Goal: Check status

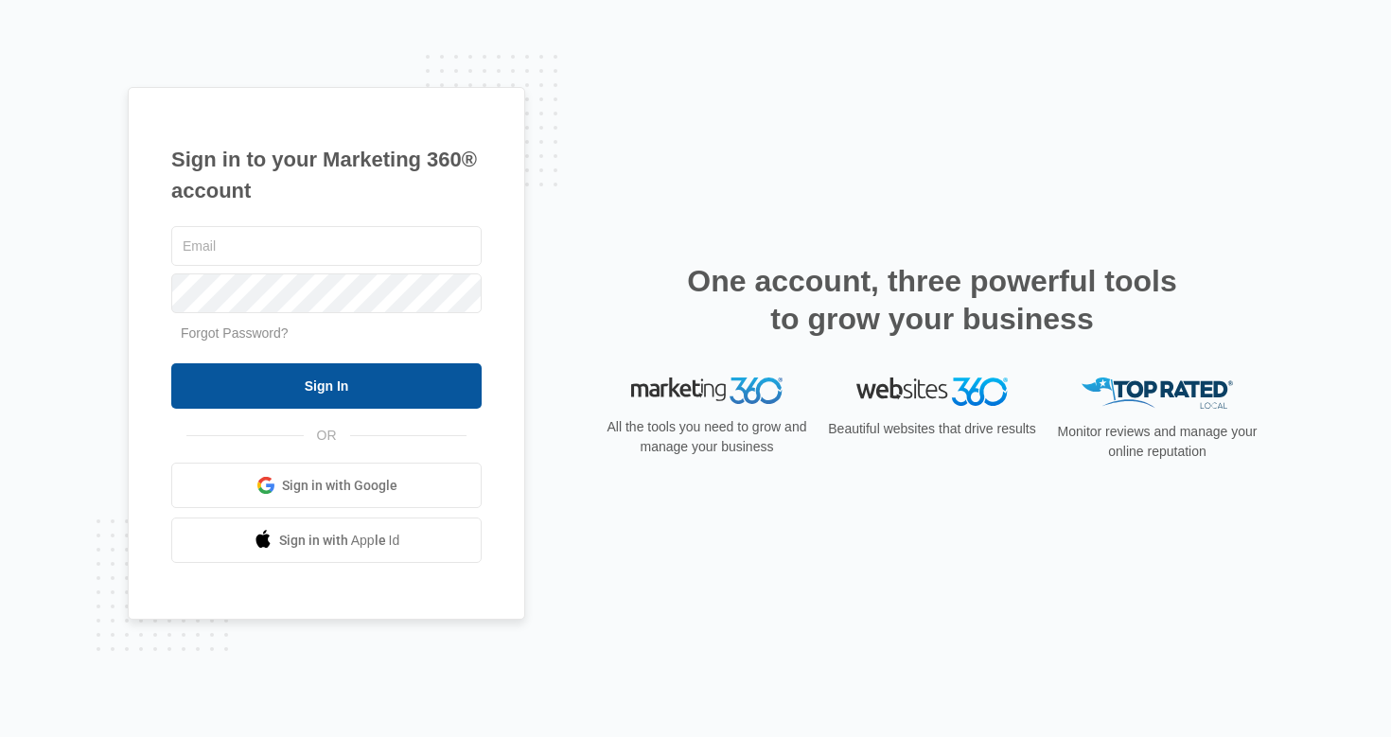
type input "[EMAIL_ADDRESS][DOMAIN_NAME]"
click at [332, 378] on input "Sign In" at bounding box center [326, 385] width 310 height 45
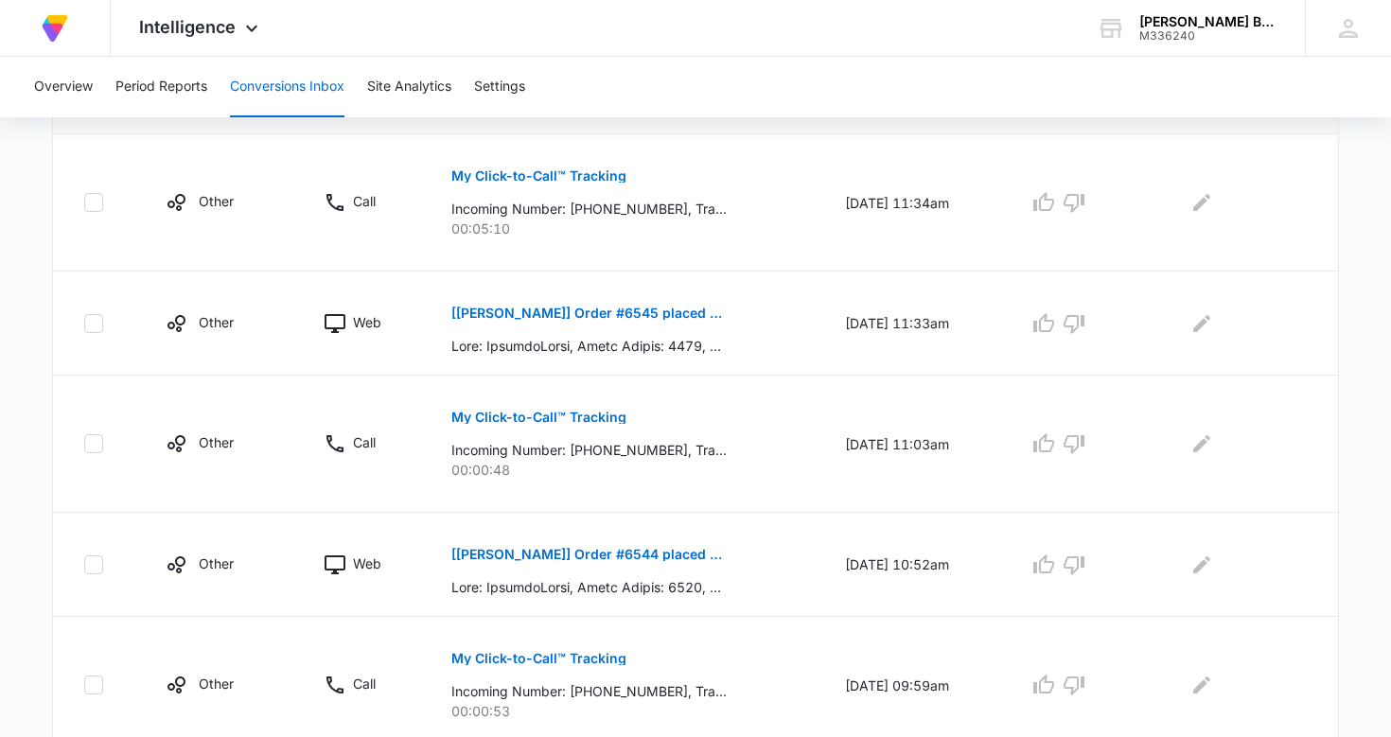
scroll to position [450, 0]
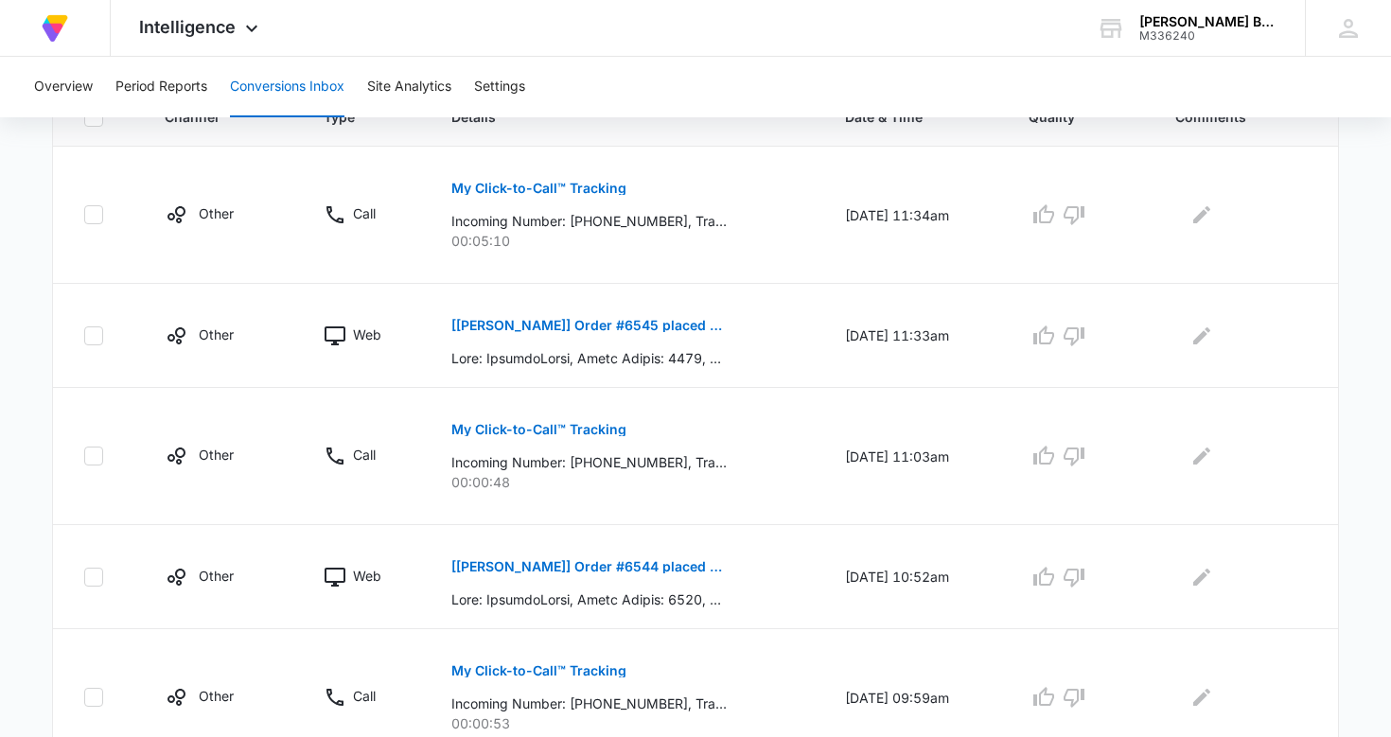
click at [626, 539] on td "[Christi Harris] Order #6544 placed by Barbara Kolstad" at bounding box center [625, 577] width 393 height 104
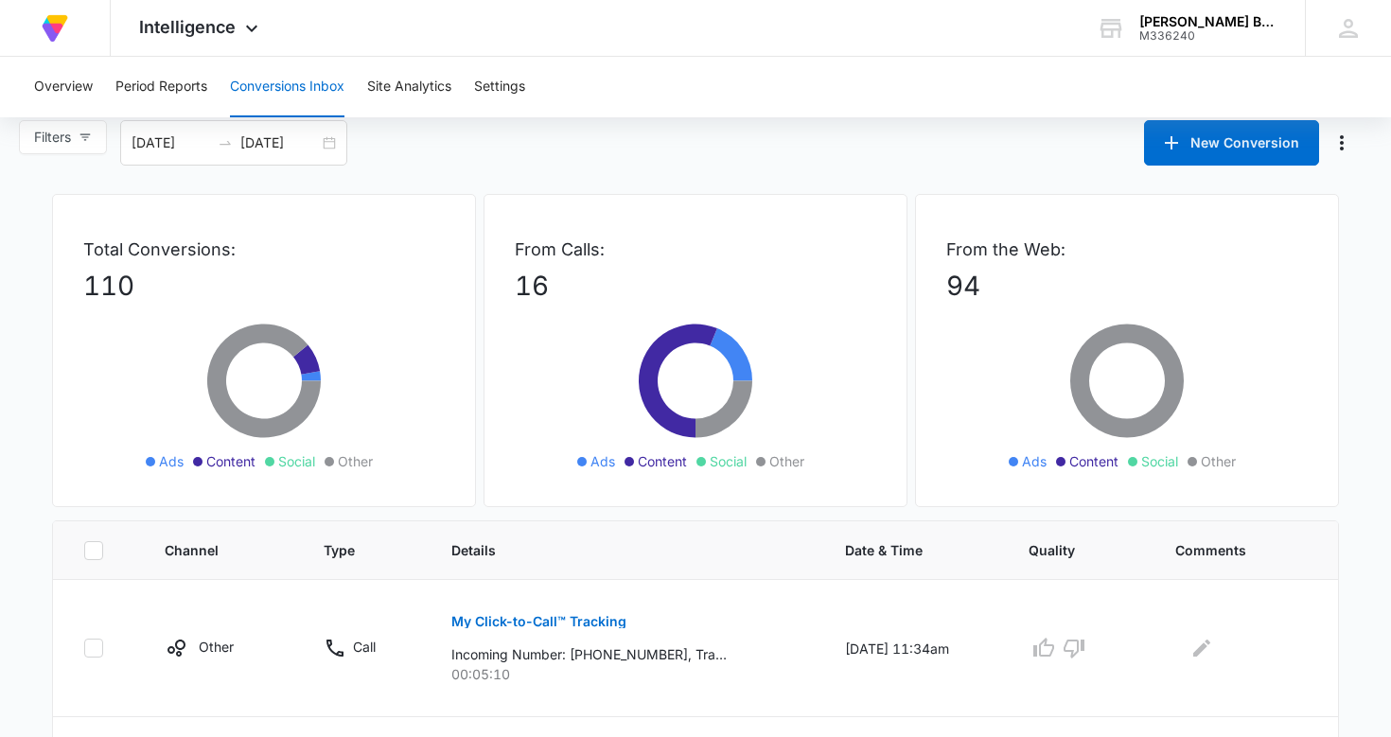
scroll to position [0, 0]
